Goal: Find specific page/section: Find specific page/section

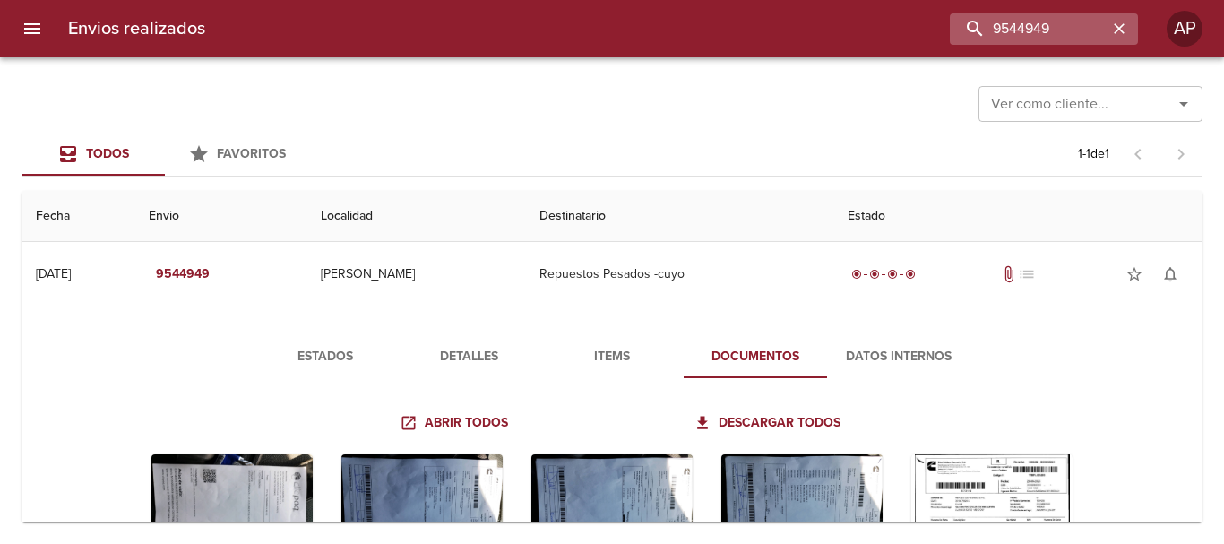
scroll to position [90, 0]
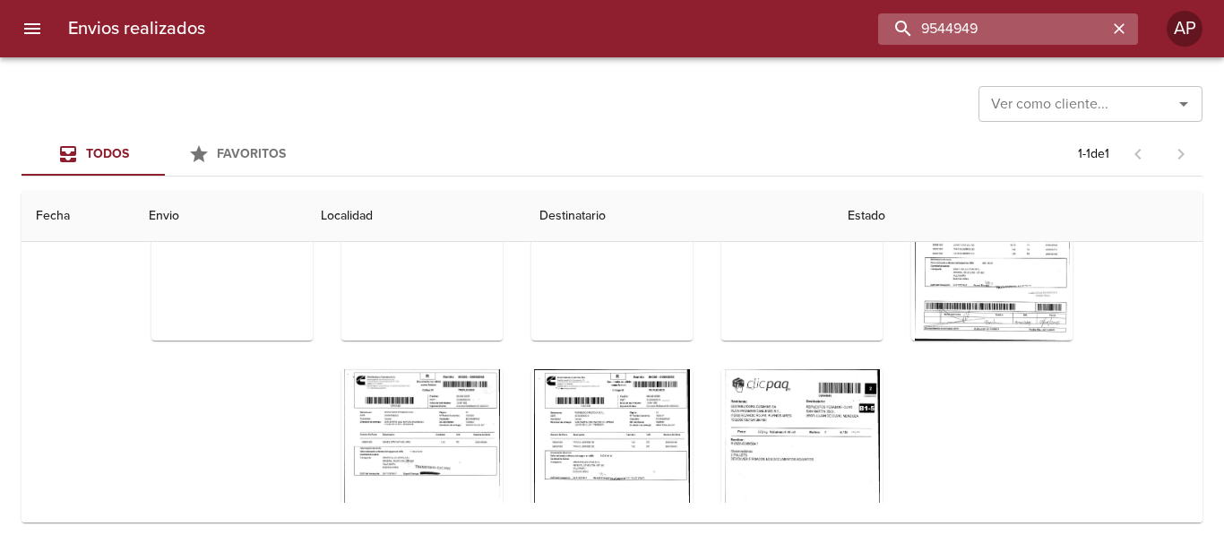
click at [1064, 33] on input "9544949" at bounding box center [992, 28] width 229 height 31
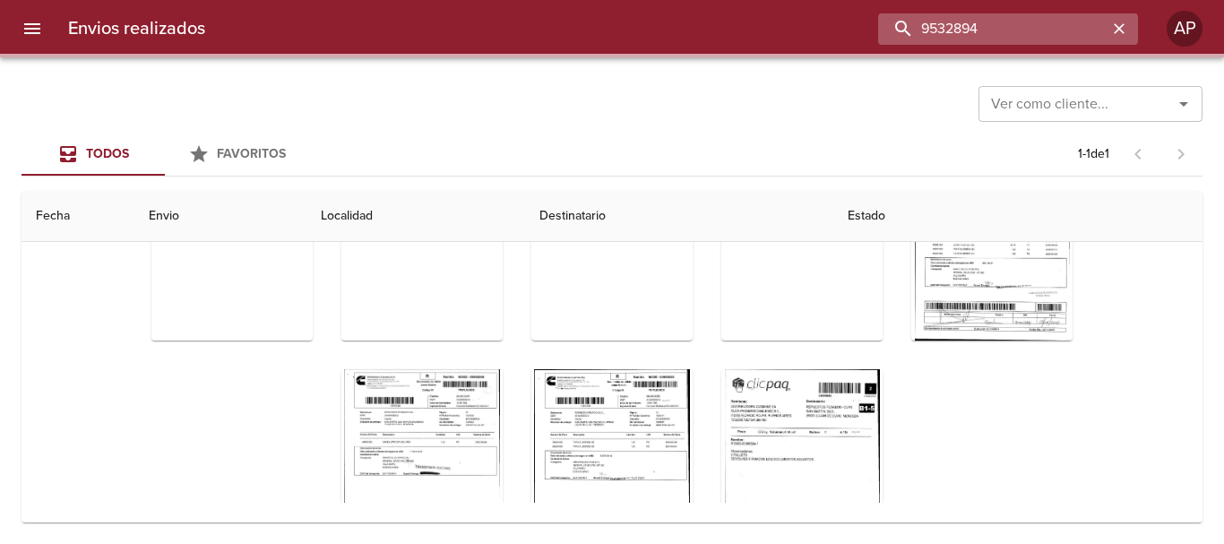
scroll to position [0, 0]
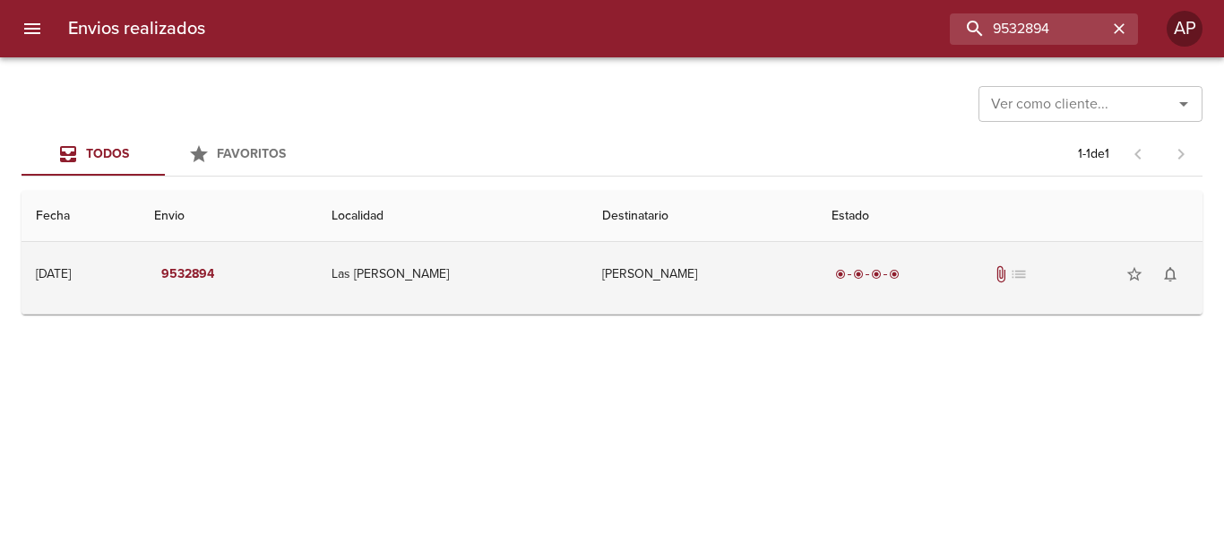
drag, startPoint x: 865, startPoint y: 289, endPoint x: 966, endPoint y: 278, distance: 101.9
click at [866, 290] on div "radio_button_checked radio_button_checked radio_button_checked radio_button_che…" at bounding box center [1010, 274] width 357 height 36
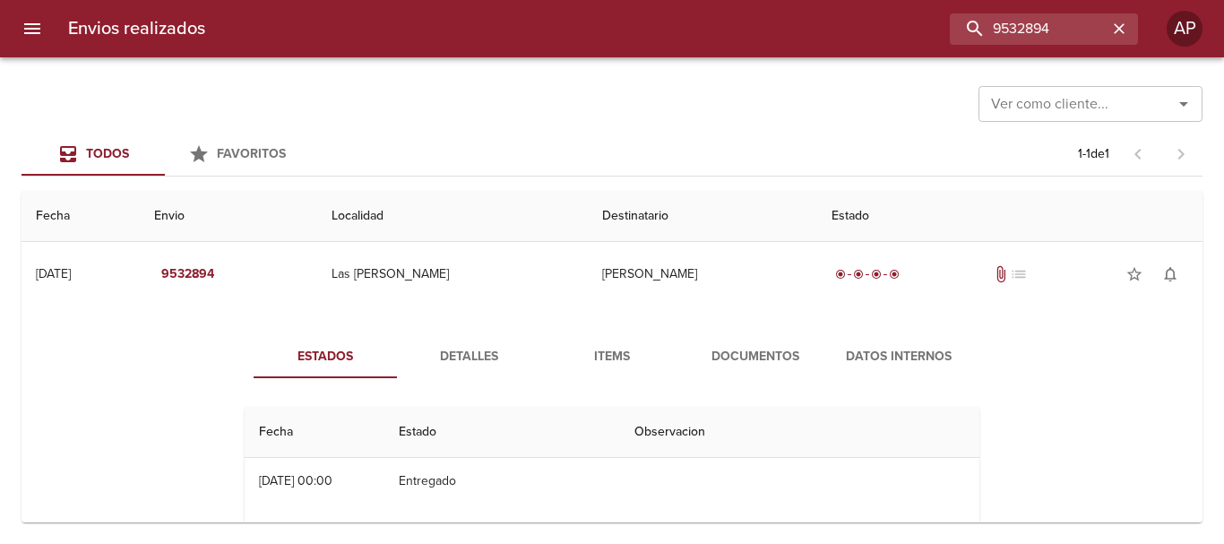
click at [749, 353] on span "Documentos" at bounding box center [755, 357] width 122 height 22
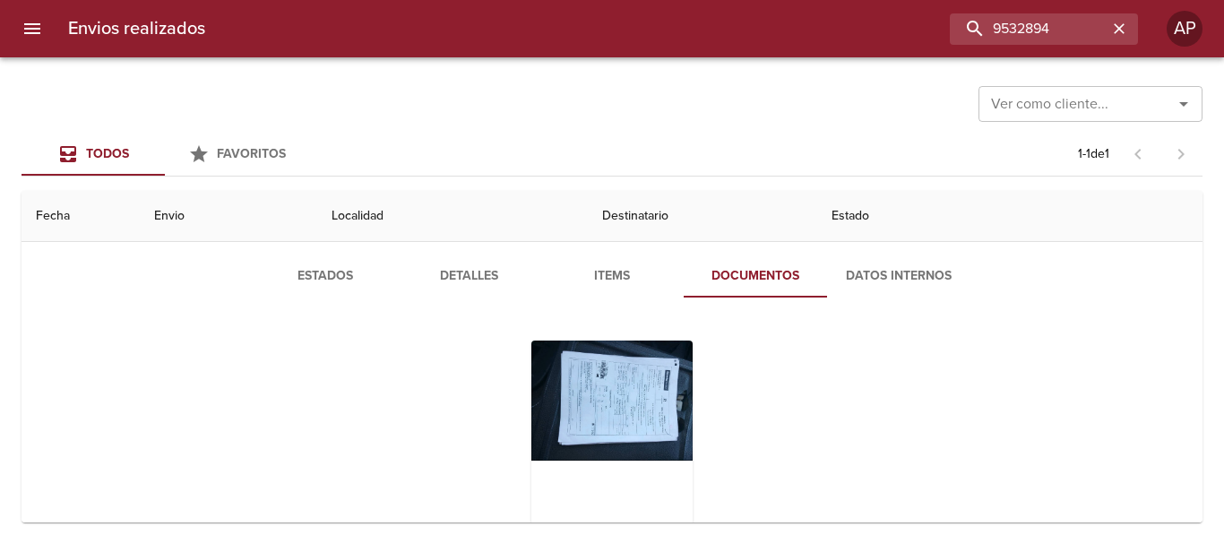
scroll to position [174, 0]
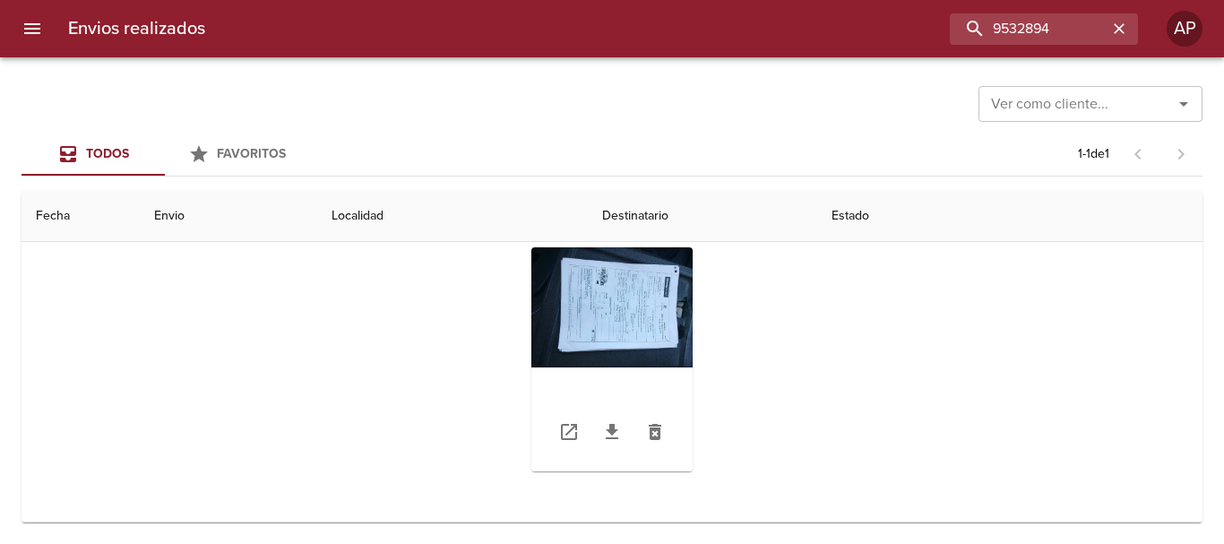
click at [666, 286] on div "Tabla de envíos del cliente" at bounding box center [611, 359] width 161 height 224
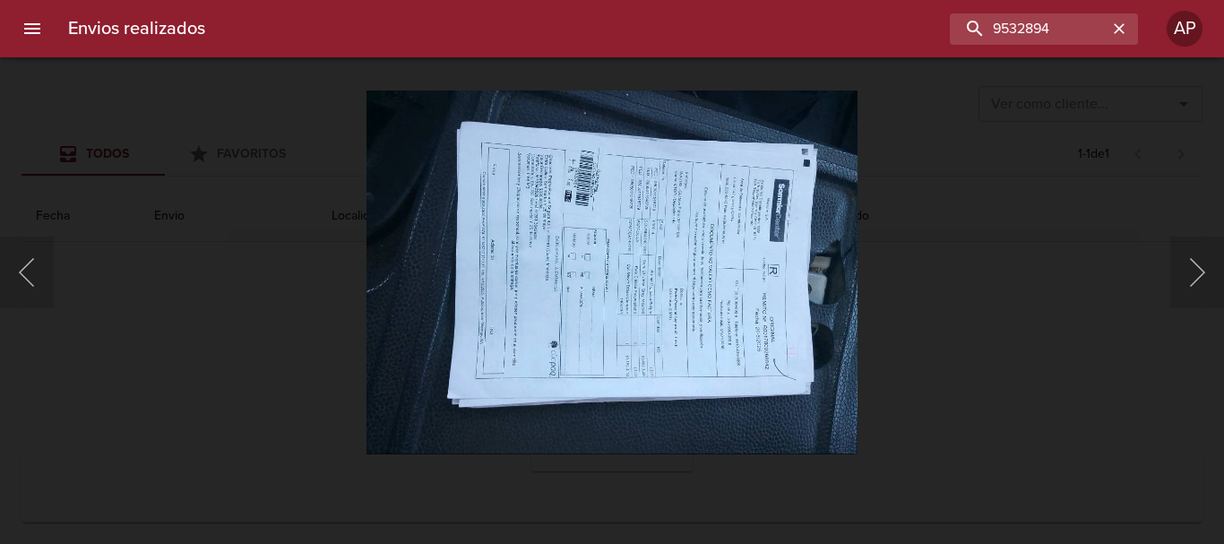
click at [1032, 313] on div "Lightbox" at bounding box center [612, 272] width 1224 height 544
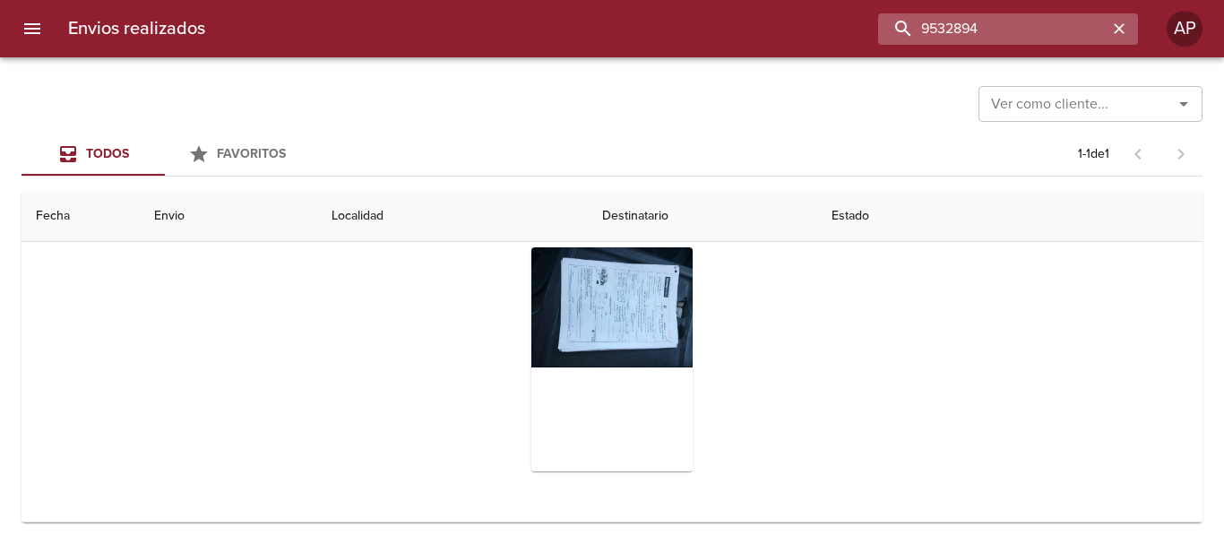
click at [1082, 30] on input "9532894" at bounding box center [992, 28] width 229 height 31
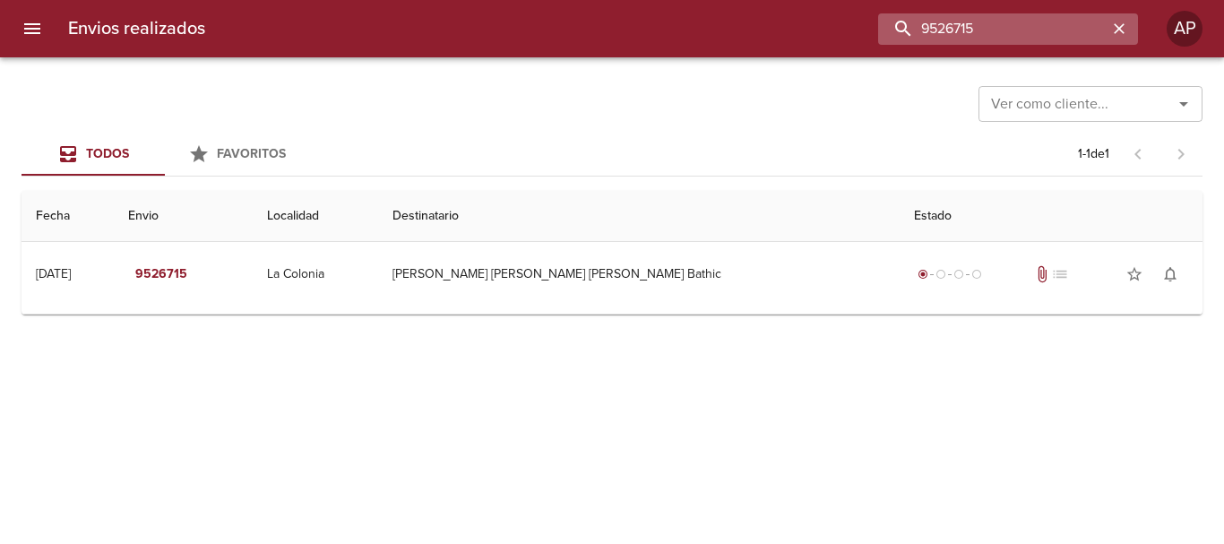
scroll to position [0, 0]
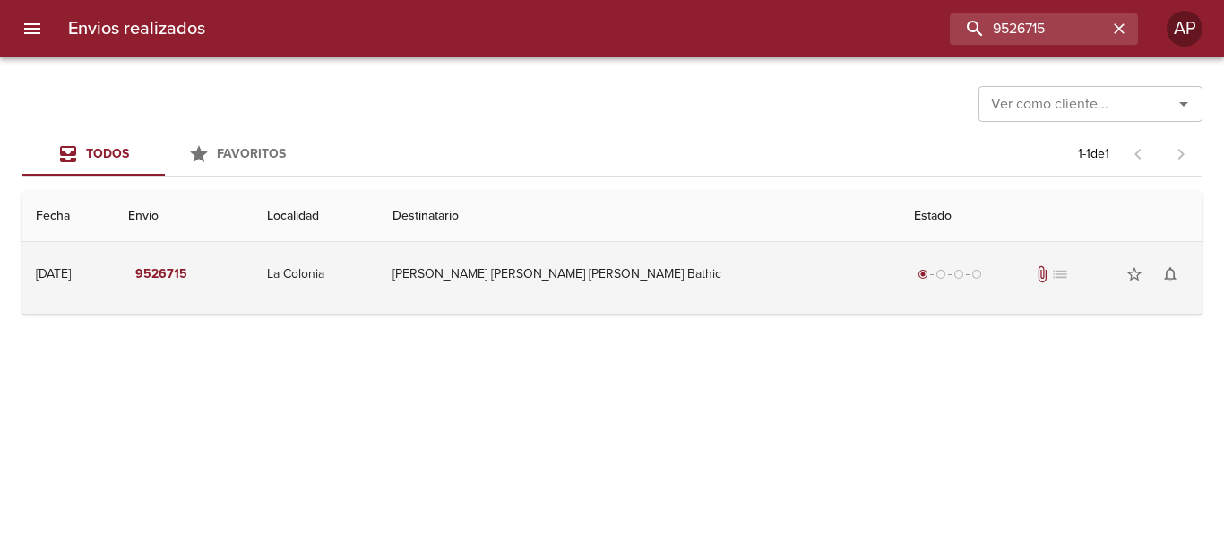
click at [937, 264] on div "radio_button_checked radio_button_unchecked radio_button_unchecked radio_button…" at bounding box center [1051, 274] width 274 height 36
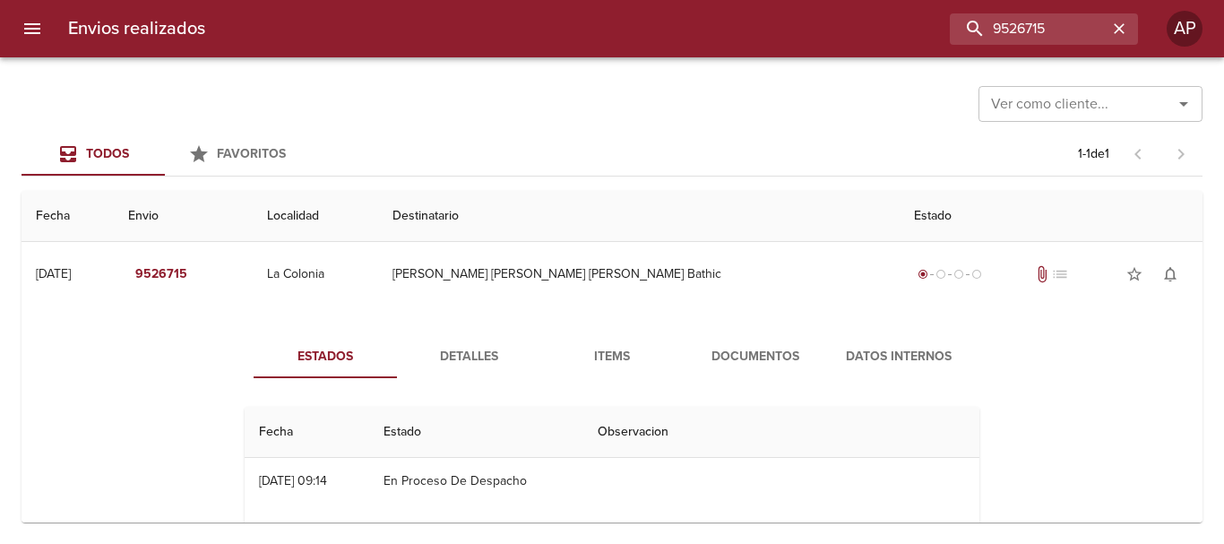
click at [756, 350] on span "Documentos" at bounding box center [755, 357] width 122 height 22
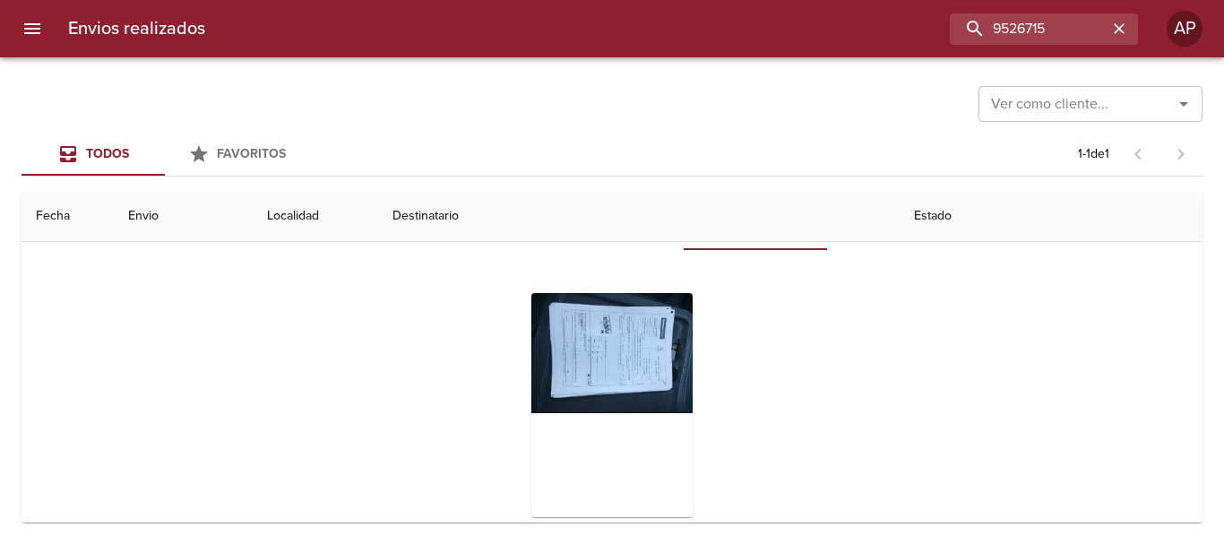
scroll to position [174, 0]
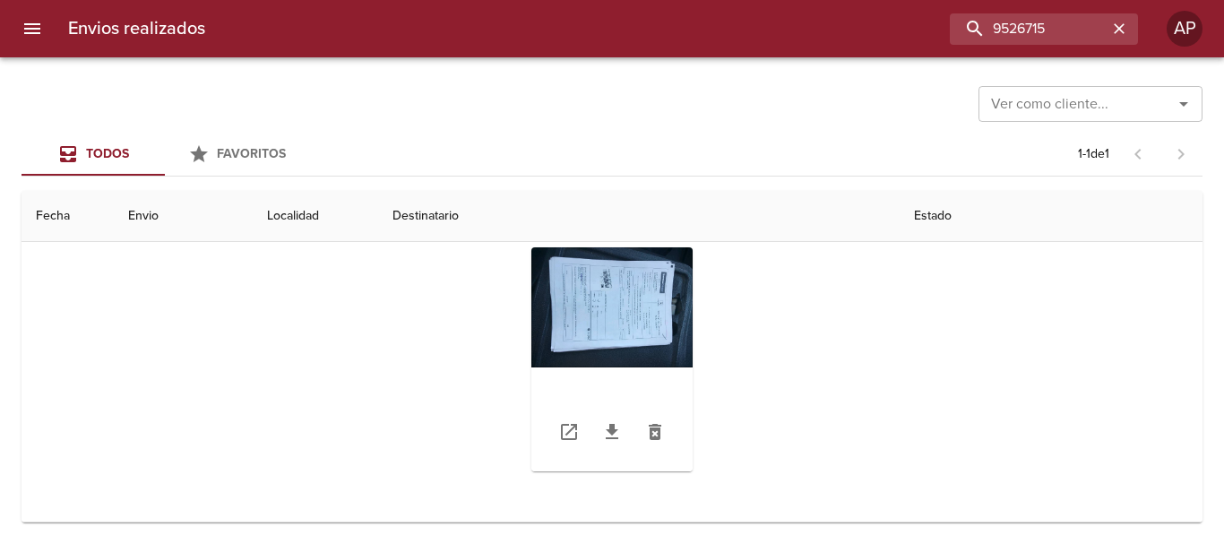
click at [657, 319] on div "Tabla de envíos del cliente" at bounding box center [611, 359] width 161 height 224
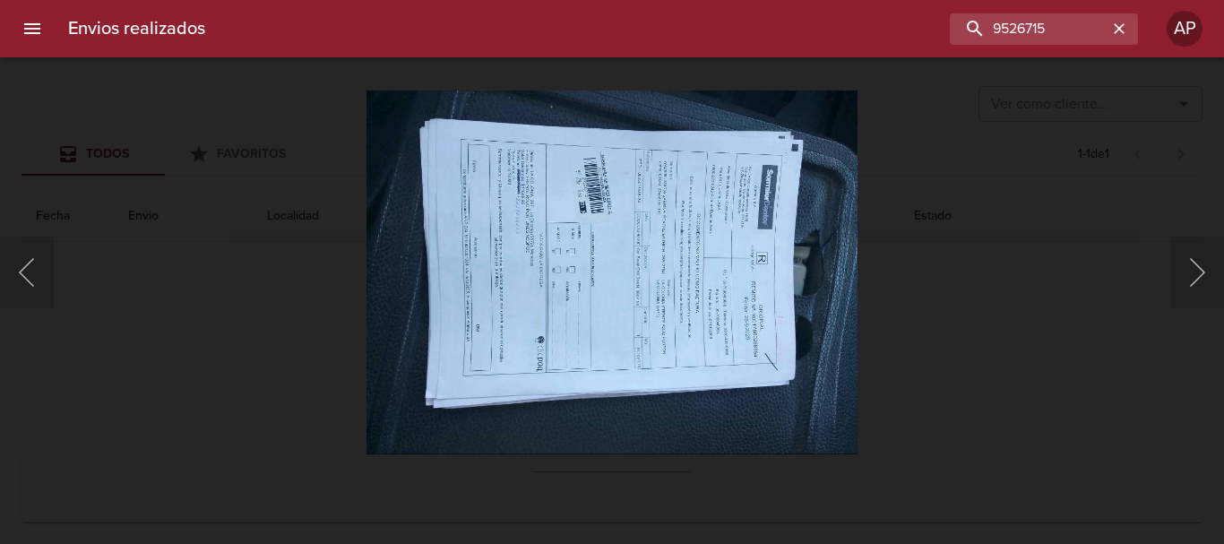
click at [919, 320] on div "Lightbox" at bounding box center [612, 272] width 1224 height 544
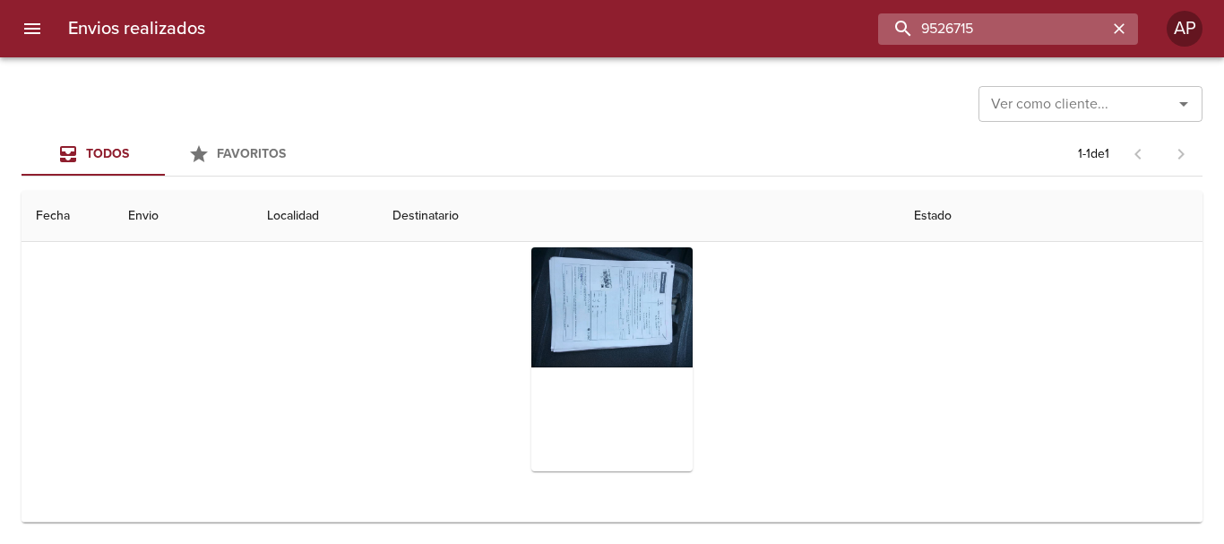
click at [1094, 29] on input "9526715" at bounding box center [992, 28] width 229 height 31
type input "00011079"
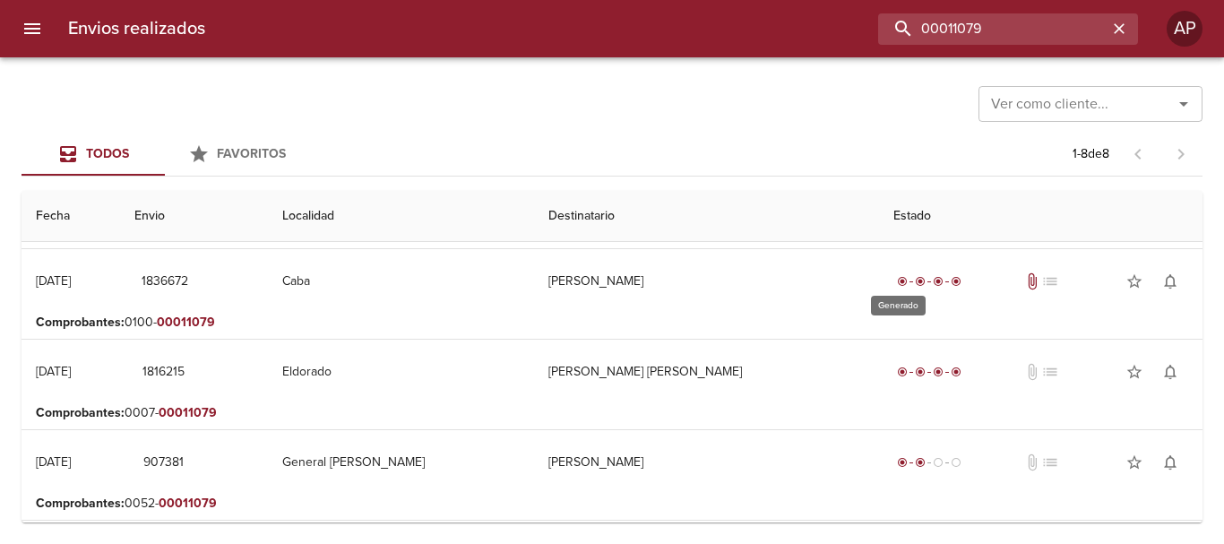
scroll to position [0, 0]
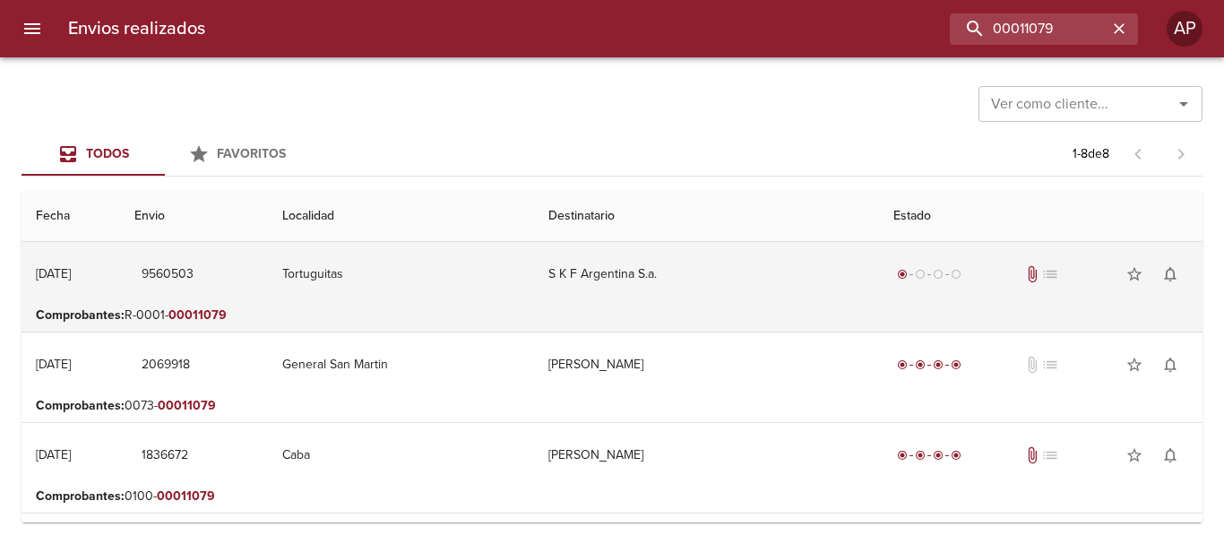
click at [698, 280] on td "S K F Argentina S.a." at bounding box center [706, 274] width 345 height 65
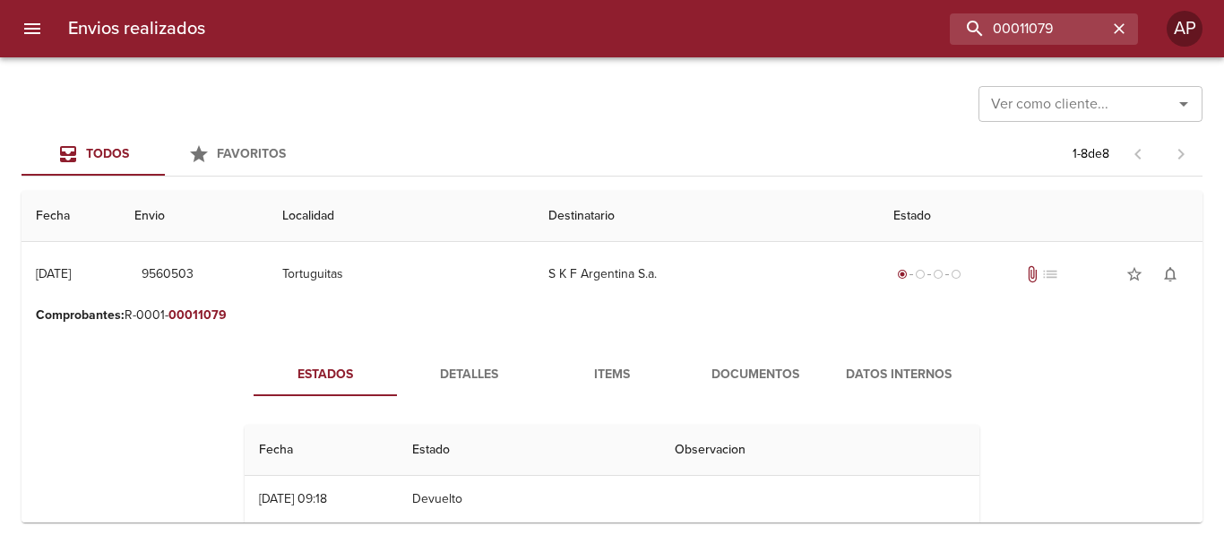
click at [768, 373] on span "Documentos" at bounding box center [755, 375] width 122 height 22
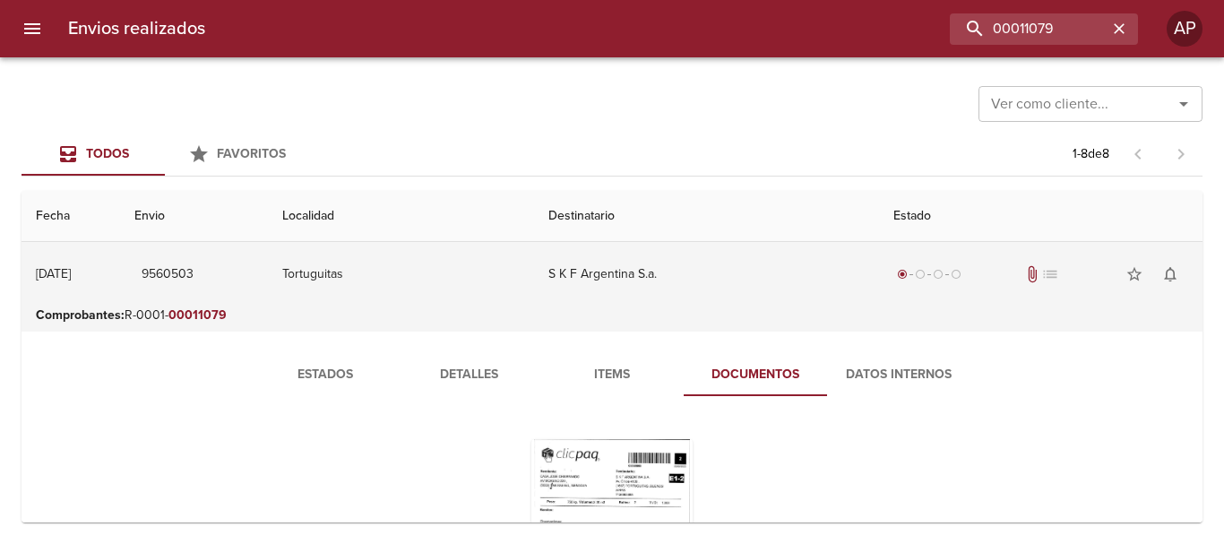
click at [766, 273] on td "S K F Argentina S.a." at bounding box center [706, 274] width 345 height 65
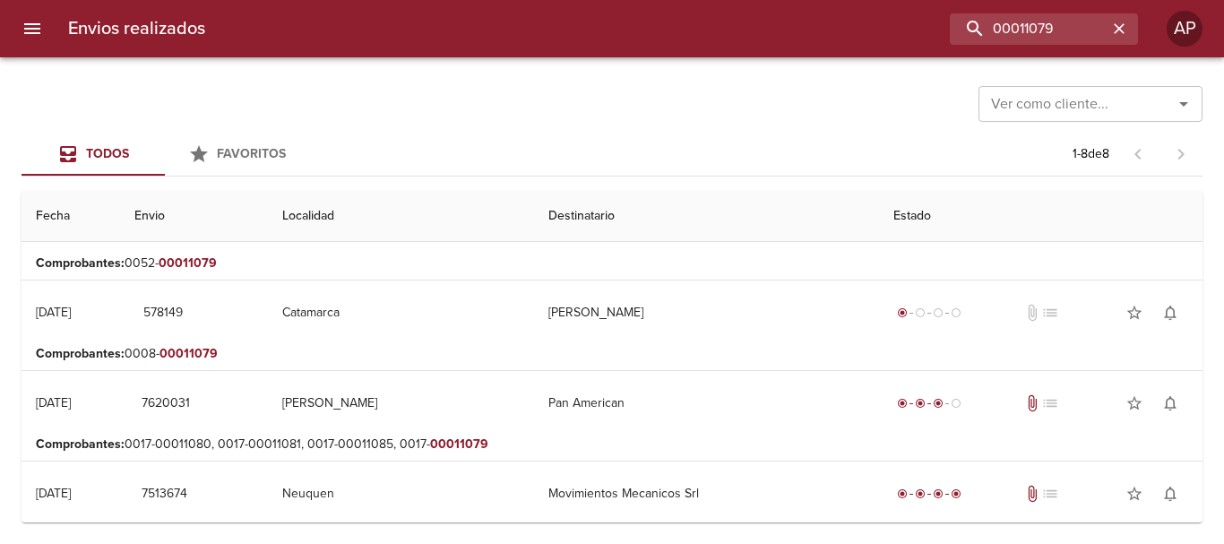
scroll to position [444, 0]
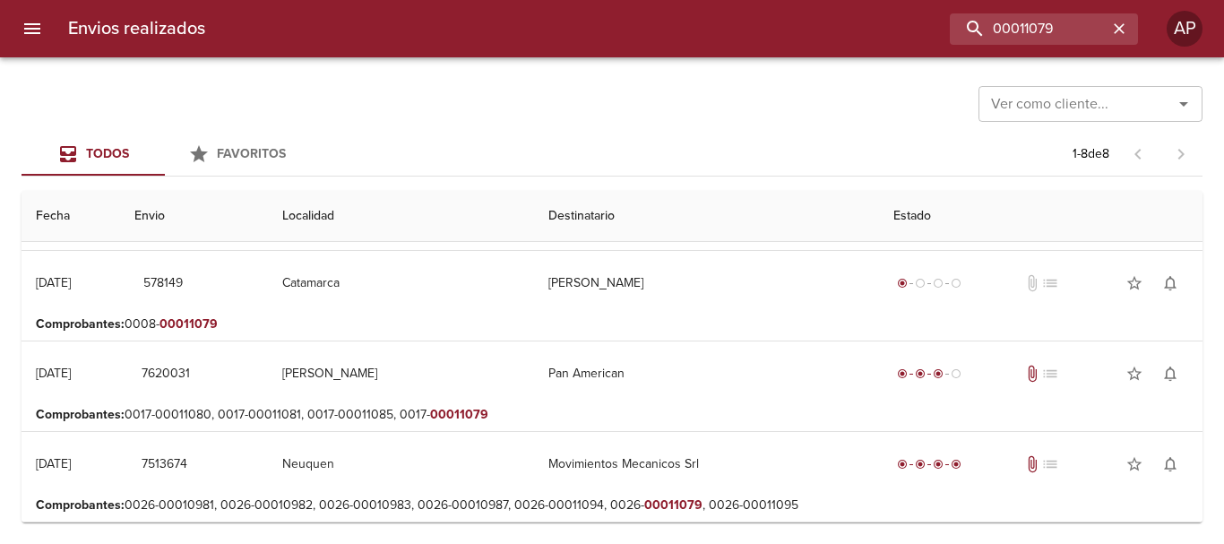
click at [1165, 104] on div at bounding box center [1171, 103] width 47 height 25
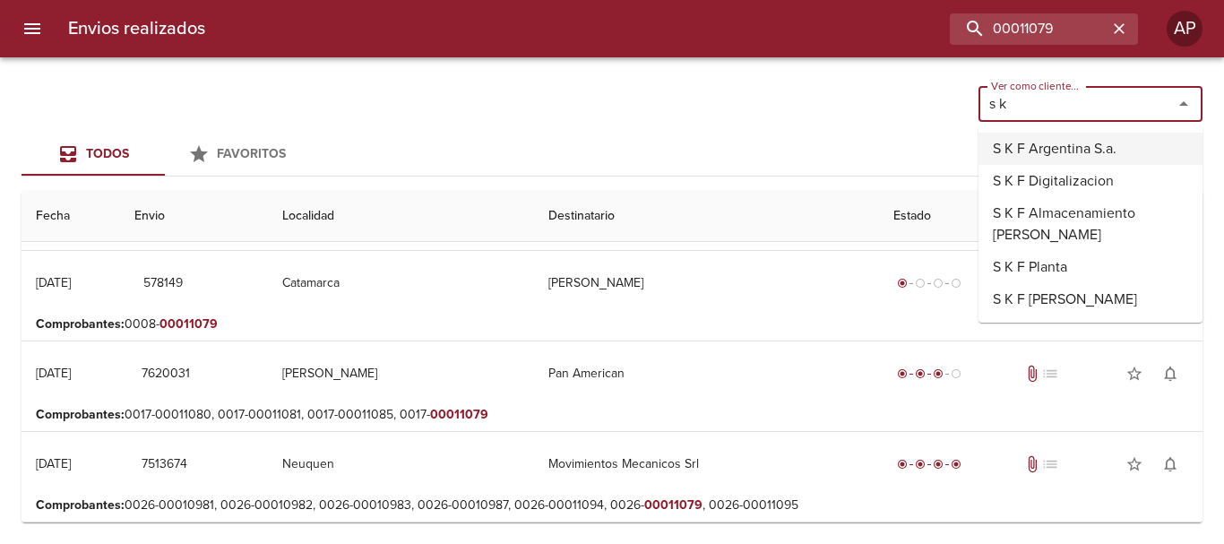
click at [1111, 150] on li "S K F Argentina S.a." at bounding box center [1090, 149] width 224 height 32
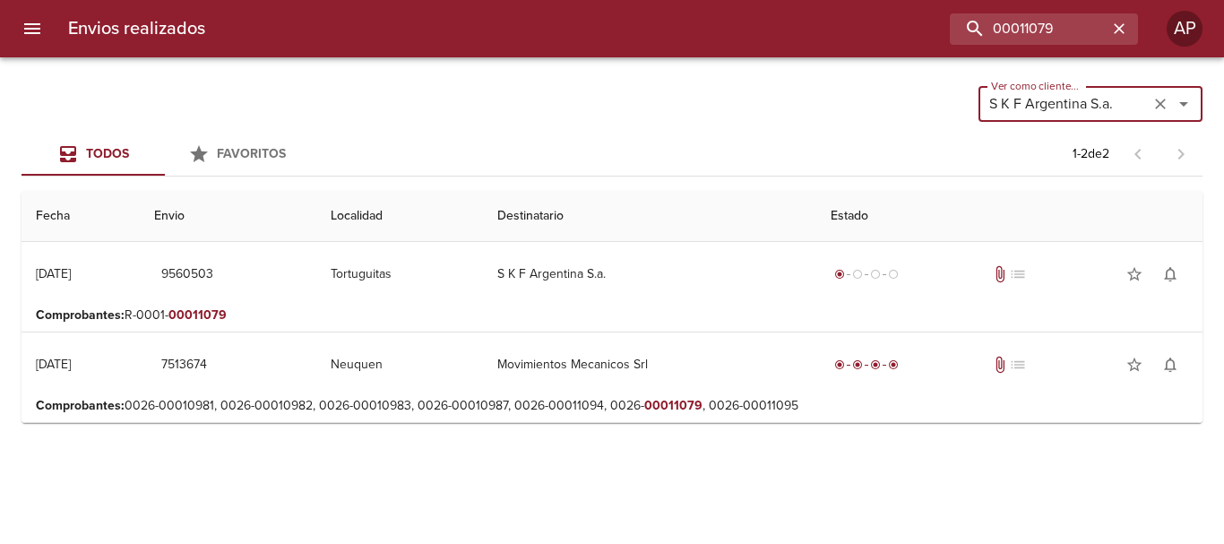
scroll to position [0, 0]
type input "S K F Argentina S.a."
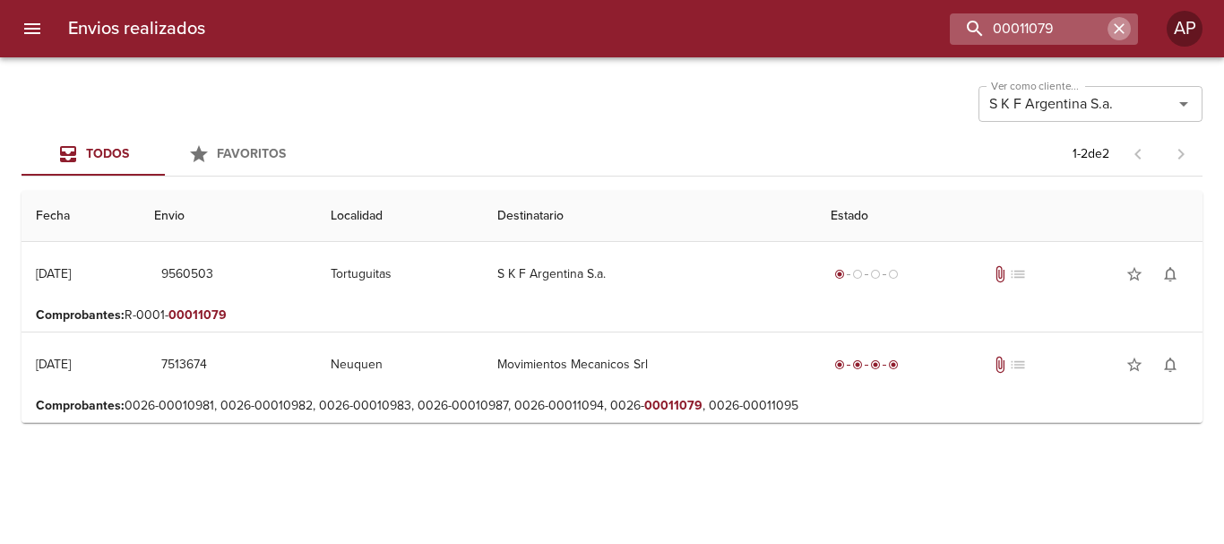
click at [1114, 26] on icon "button" at bounding box center [1119, 29] width 18 height 18
